Goal: Find specific page/section: Find specific page/section

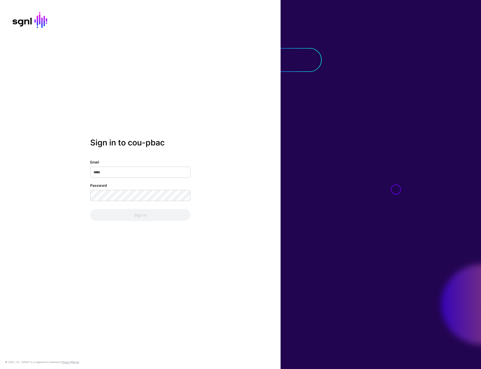
click at [295, 149] on div at bounding box center [381, 184] width 200 height 369
click at [163, 173] on input "Email" at bounding box center [140, 172] width 100 height 11
type input "**********"
click at [143, 215] on button "Sign In" at bounding box center [140, 215] width 100 height 12
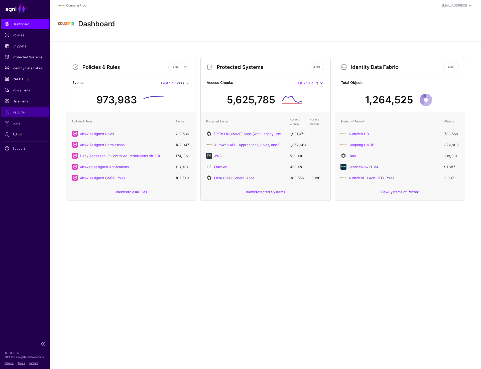
click at [23, 112] on span "Reports" at bounding box center [25, 112] width 41 height 5
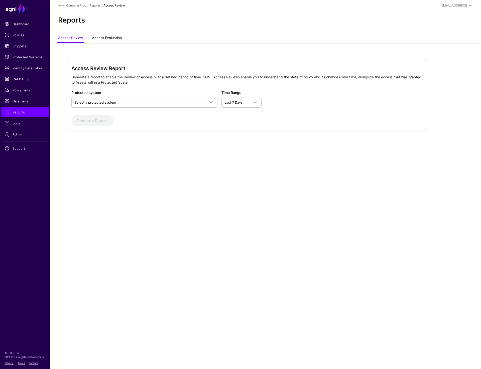
click at [116, 37] on link "Access Evaluation" at bounding box center [107, 39] width 30 height 10
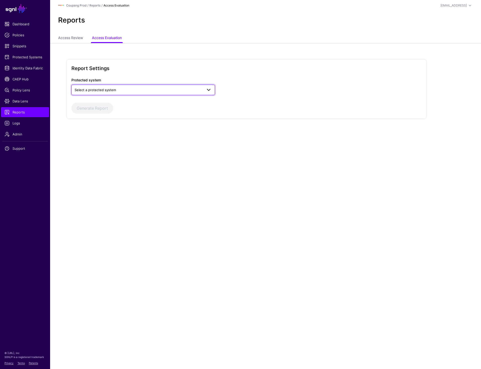
click at [193, 89] on span "Select a protected system" at bounding box center [139, 90] width 128 height 6
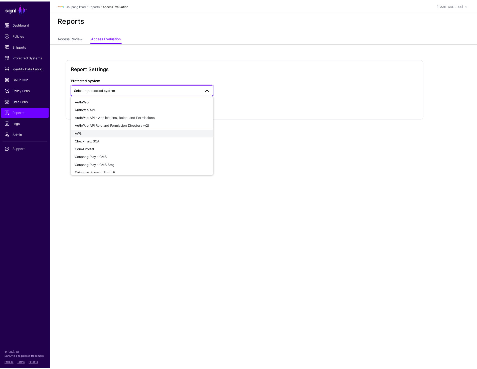
scroll to position [3, 0]
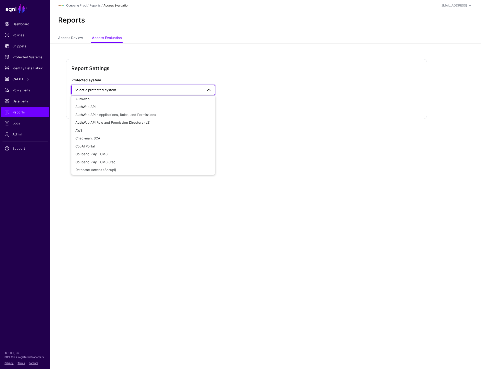
click at [308, 140] on div "Report Settings Protected system Select a protected system AuthWeb AuthWeb API …" at bounding box center [265, 96] width 431 height 107
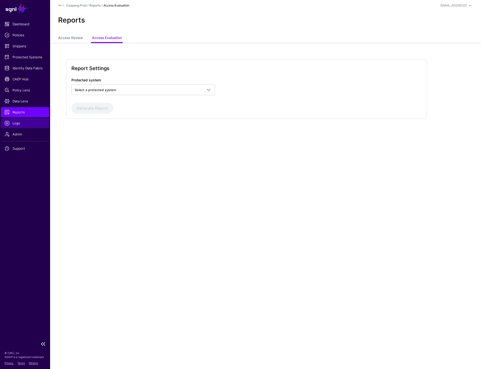
click at [20, 123] on span "Logs" at bounding box center [25, 123] width 41 height 5
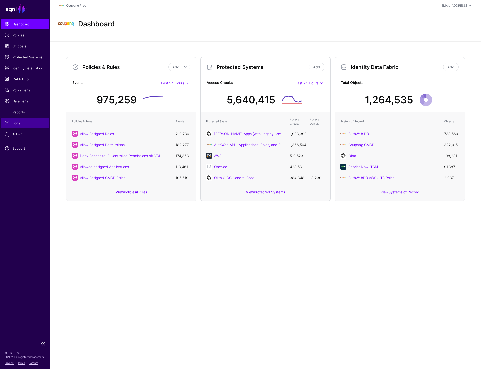
click at [21, 120] on link "Logs" at bounding box center [25, 123] width 48 height 10
